Goal: Task Accomplishment & Management: Use online tool/utility

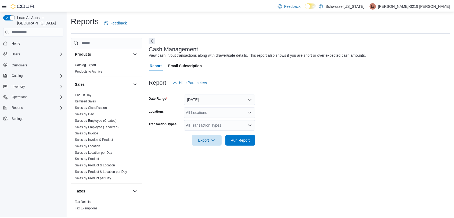
scroll to position [354, 0]
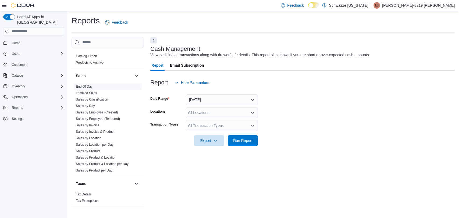
click at [88, 86] on link "End Of Day" at bounding box center [84, 87] width 17 height 4
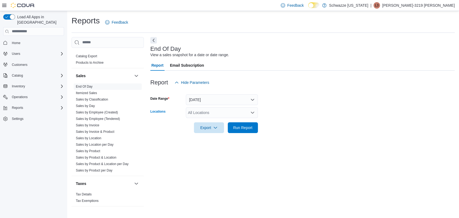
click at [217, 115] on div "All Locations" at bounding box center [222, 112] width 72 height 11
type input "****"
click at [216, 120] on span "RGO11 Yale" at bounding box center [210, 121] width 21 height 5
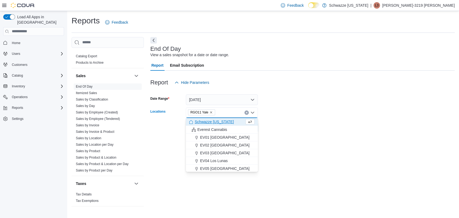
click at [296, 118] on div at bounding box center [302, 120] width 304 height 4
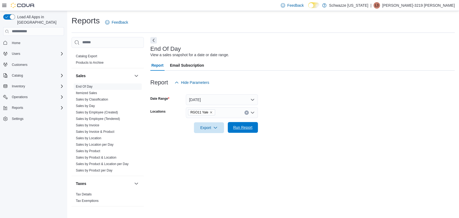
click at [245, 127] on span "Run Report" at bounding box center [242, 127] width 19 height 5
